Goal: Find contact information: Find contact information

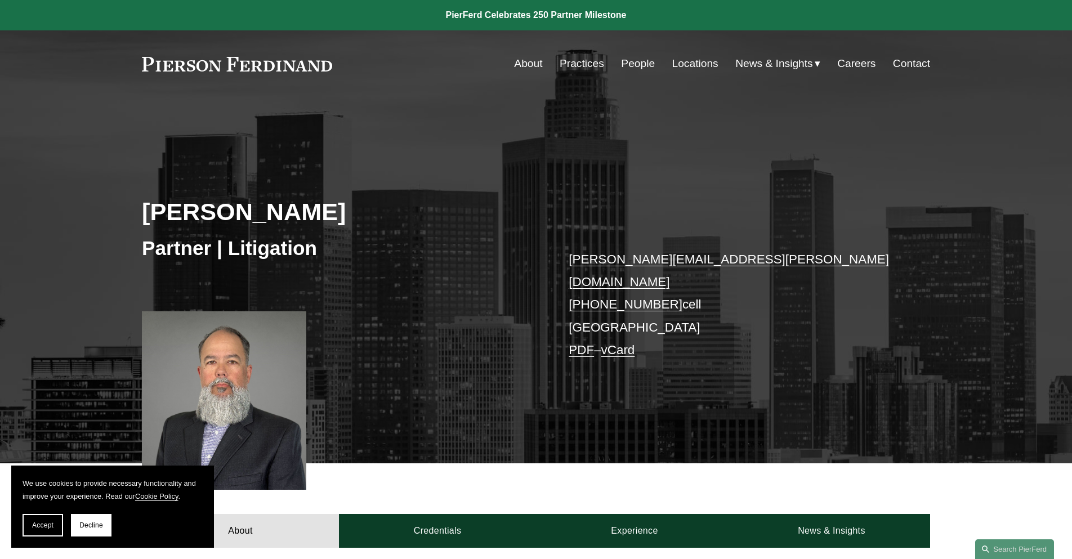
click at [580, 63] on link "Practices" at bounding box center [582, 63] width 44 height 21
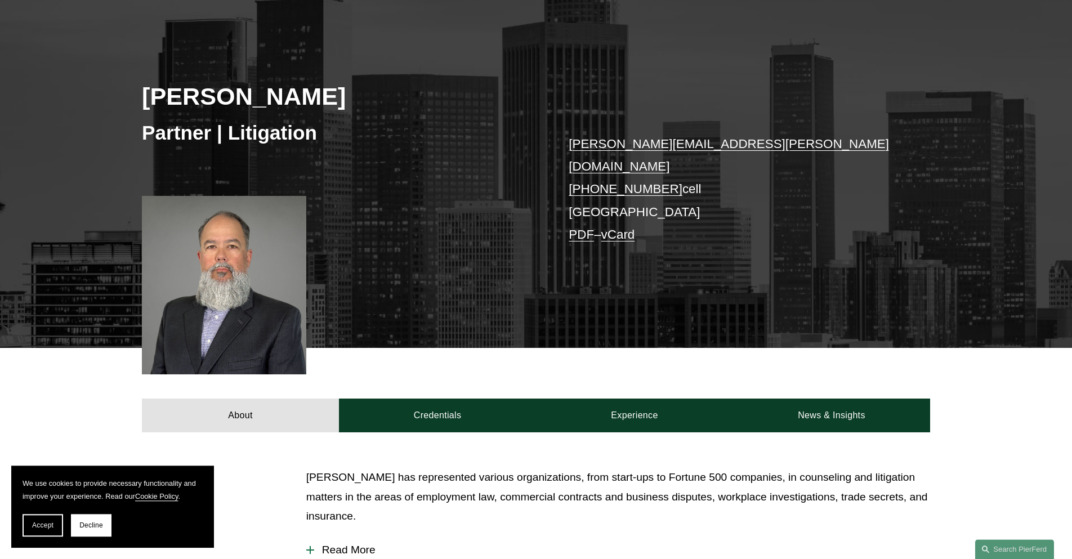
scroll to position [115, 0]
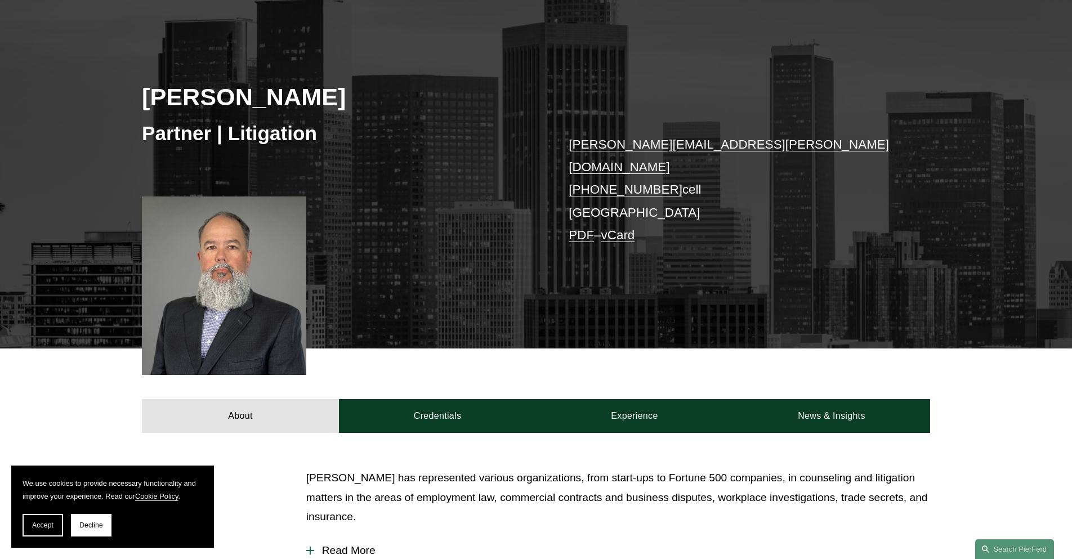
click at [580, 228] on link "PDF" at bounding box center [581, 235] width 25 height 14
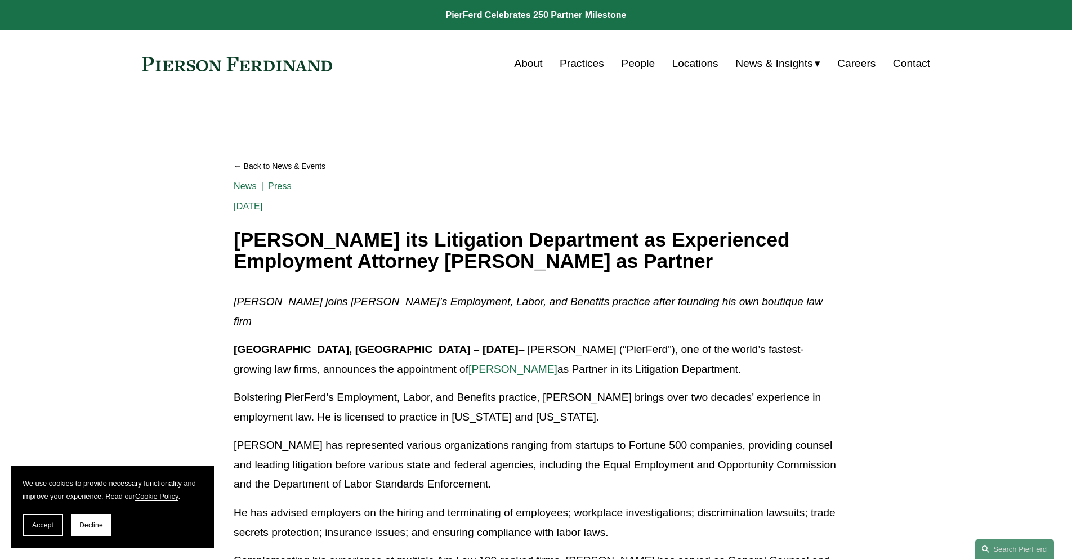
click at [358, 436] on p "Brandon has represented various organizations ranging from startups to Fortune …" at bounding box center [536, 465] width 605 height 59
click at [469, 363] on span "[PERSON_NAME]" at bounding box center [513, 369] width 89 height 12
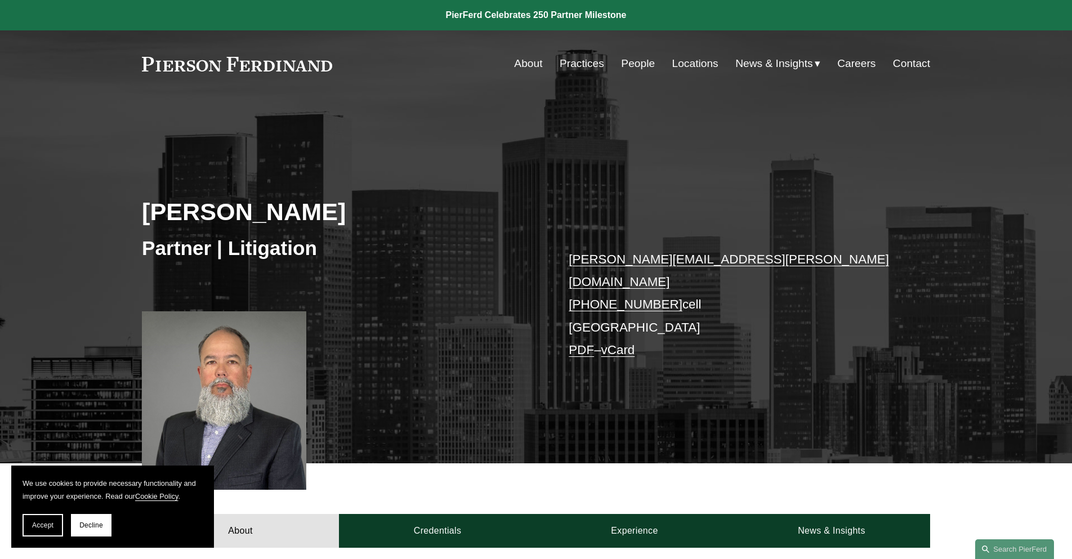
click at [620, 343] on link "vCard" at bounding box center [618, 350] width 34 height 14
